Goal: Task Accomplishment & Management: Complete application form

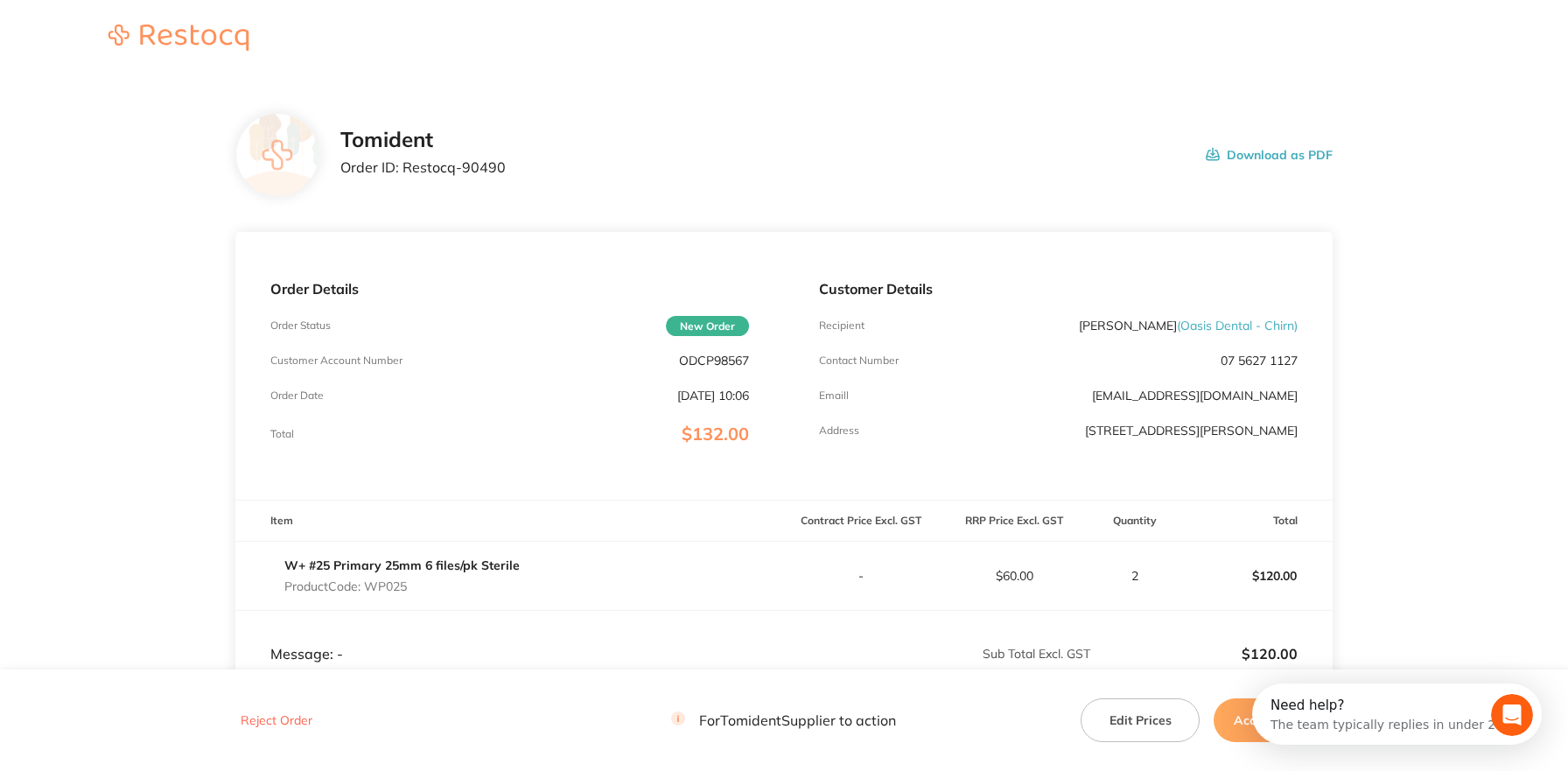
click at [726, 364] on p "ODCP98567" at bounding box center [714, 361] width 70 height 14
copy p "ODCP98567"
click at [1042, 503] on th "RRP Price Excl. GST" at bounding box center [1015, 521] width 154 height 41
click at [383, 594] on div "W+ #25 Primary 25mm 6 files/pk Sterile Product Code: WP025" at bounding box center [402, 576] width 235 height 49
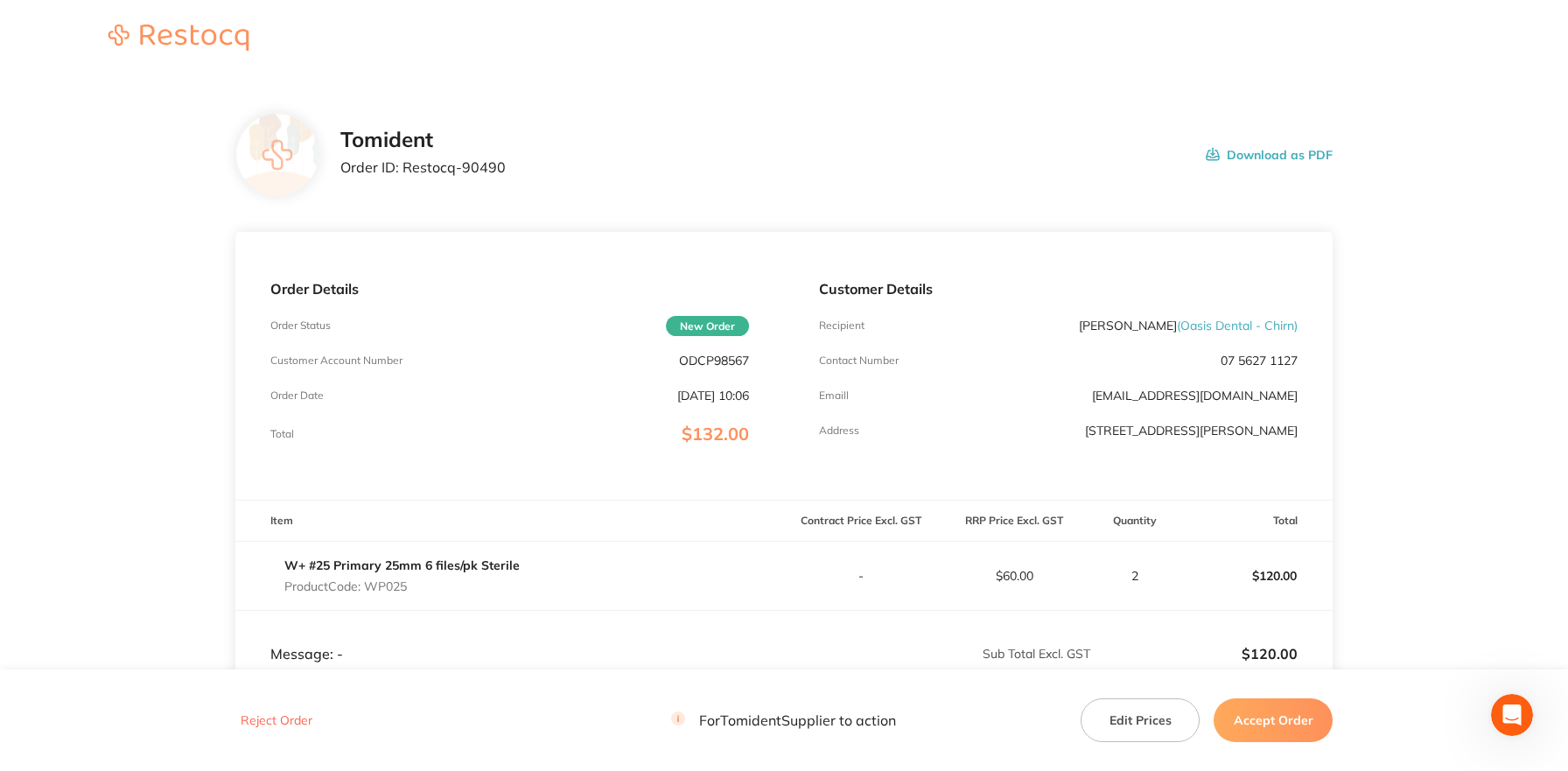
click at [383, 594] on div "W+ #25 Primary 25mm 6 files/pk Sterile Product Code: WP025" at bounding box center [402, 576] width 235 height 49
copy p "WP025"
drag, startPoint x: 507, startPoint y: 169, endPoint x: 401, endPoint y: 176, distance: 106.2
click at [401, 176] on div "Tomident Order ID: Restocq- 90490 Download as PDF" at bounding box center [835, 155] width 992 height 54
copy p "Restocq- 90490"
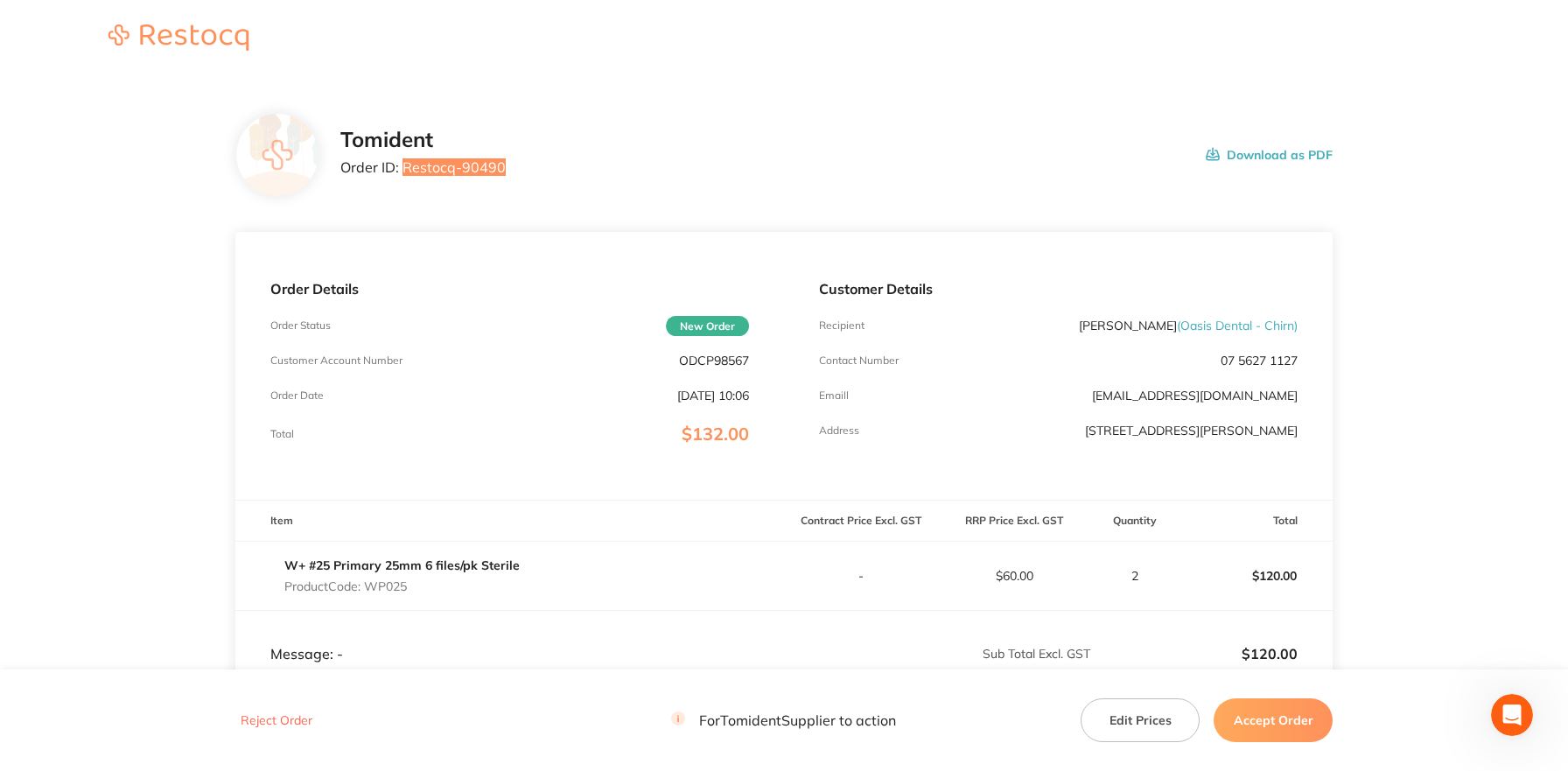
scroll to position [265, 0]
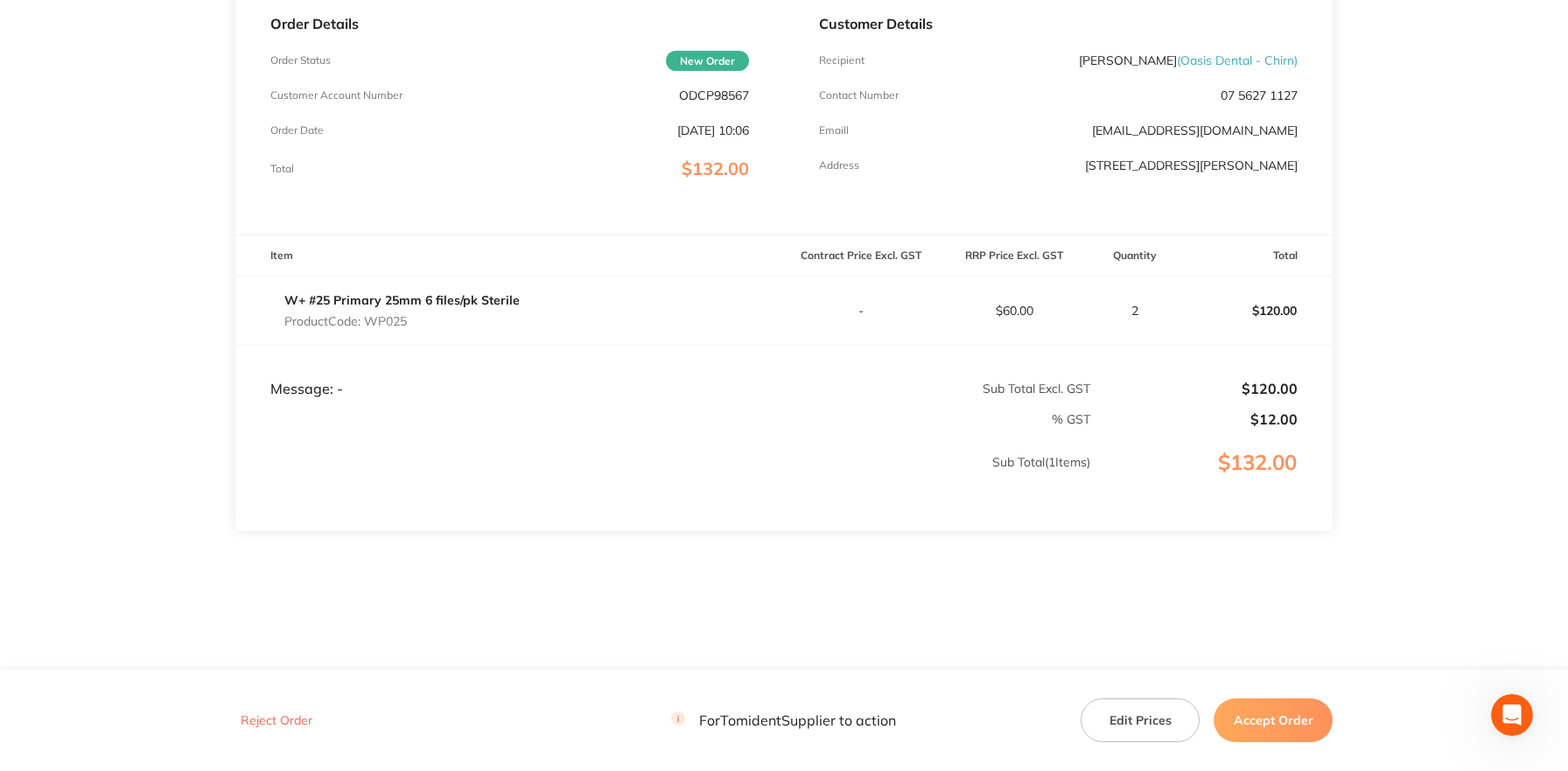
click at [1269, 722] on button "Accept Order" at bounding box center [1272, 720] width 119 height 44
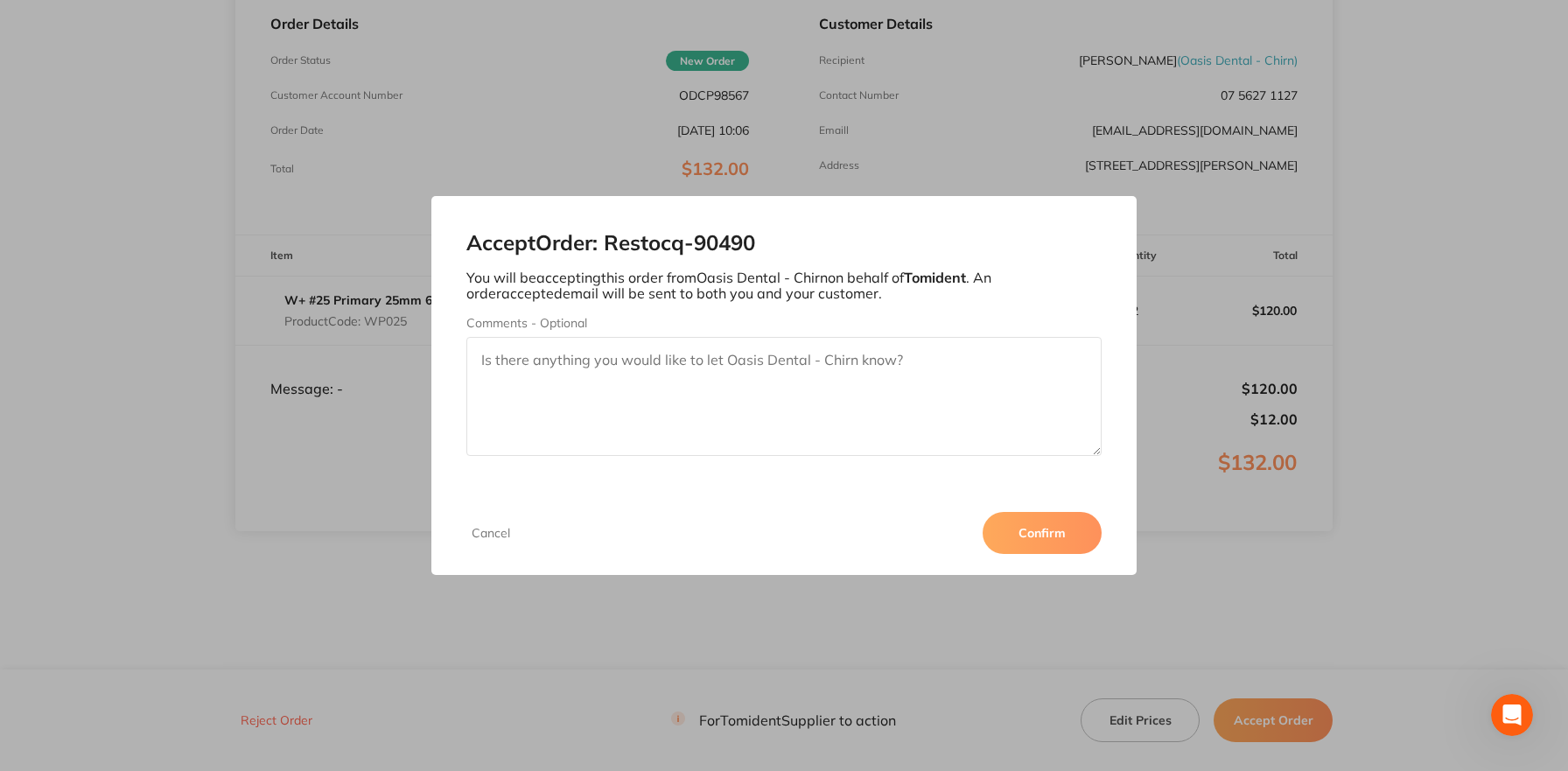
click at [715, 376] on textarea "Comments - Optional" at bounding box center [784, 396] width 635 height 119
click at [532, 361] on textarea "Add frieght" at bounding box center [784, 396] width 635 height 119
type textarea "Add freight"
click at [1059, 522] on button "Confirm" at bounding box center [1042, 534] width 119 height 42
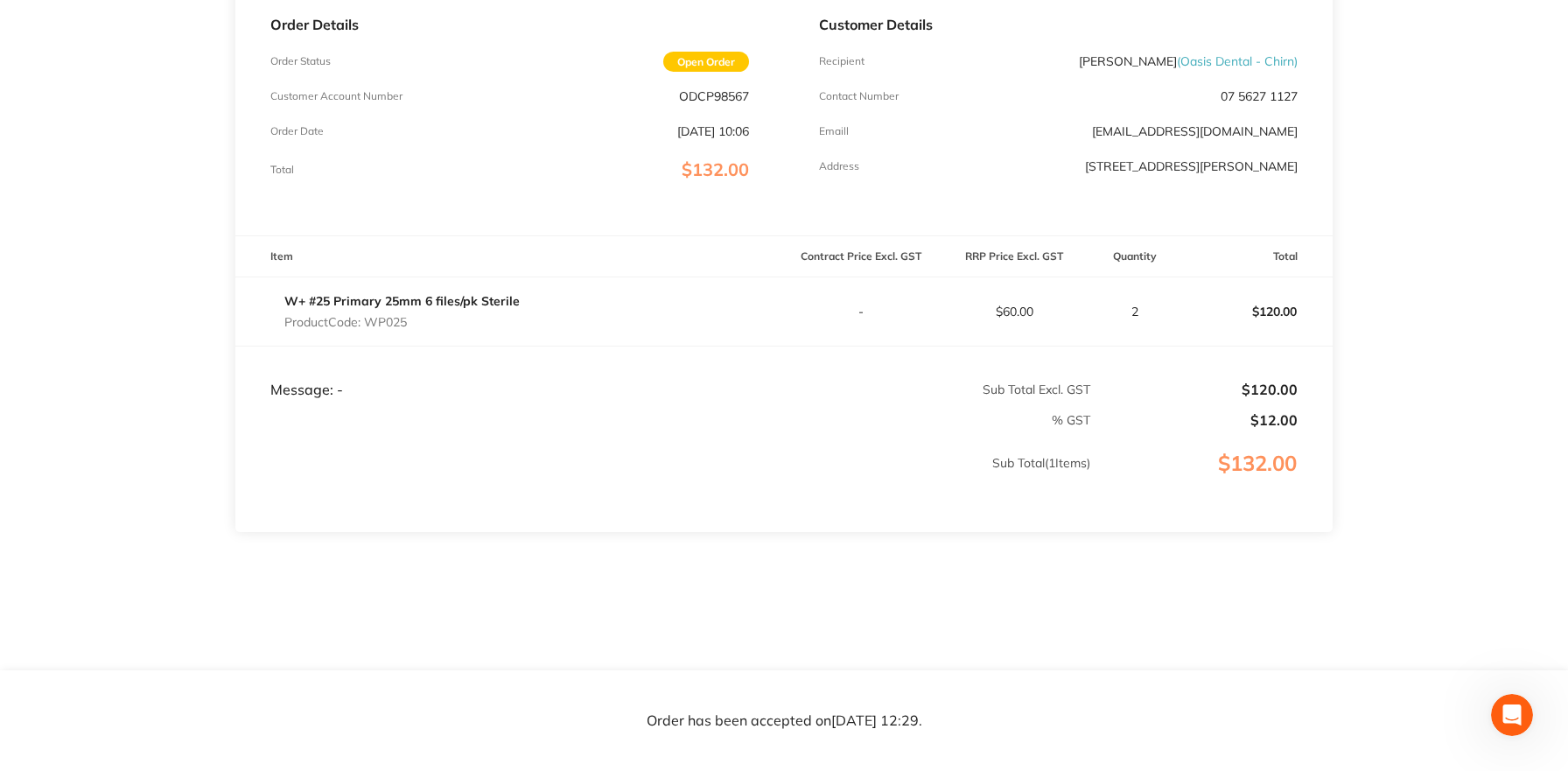
scroll to position [0, 0]
